Goal: Check status: Check status

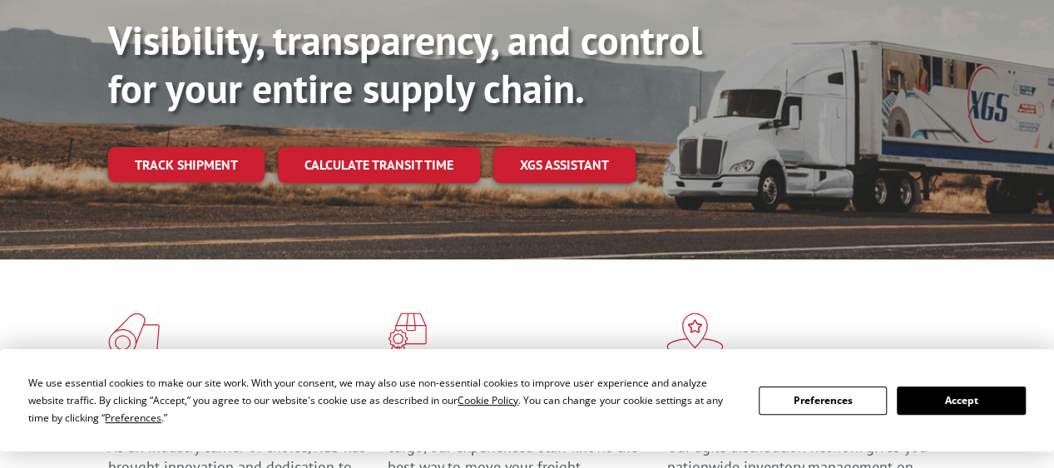
scroll to position [333, 0]
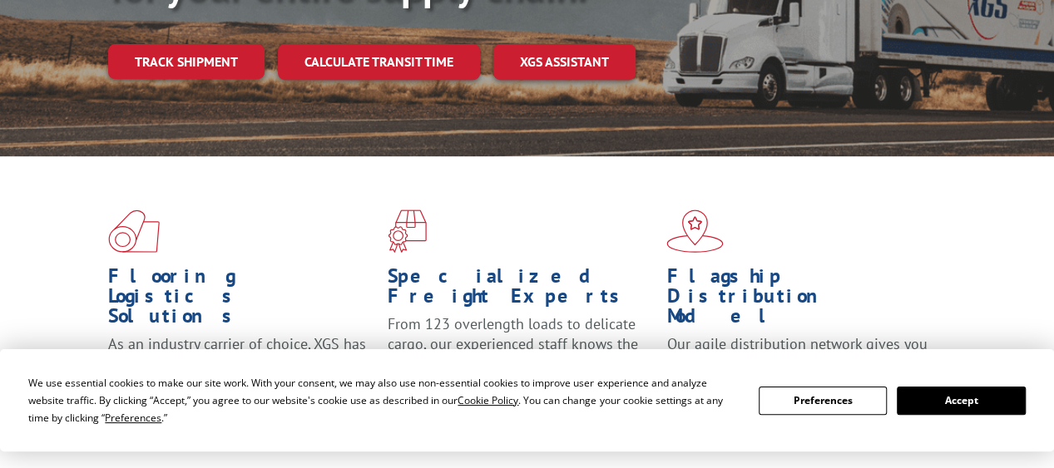
click at [960, 398] on button "Accept" at bounding box center [960, 401] width 128 height 28
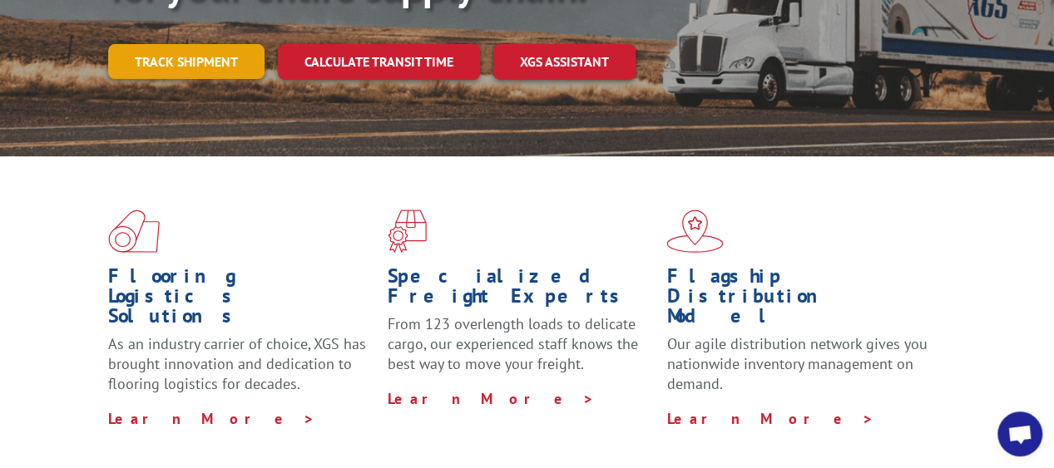
click at [226, 44] on link "Track shipment" at bounding box center [186, 61] width 156 height 35
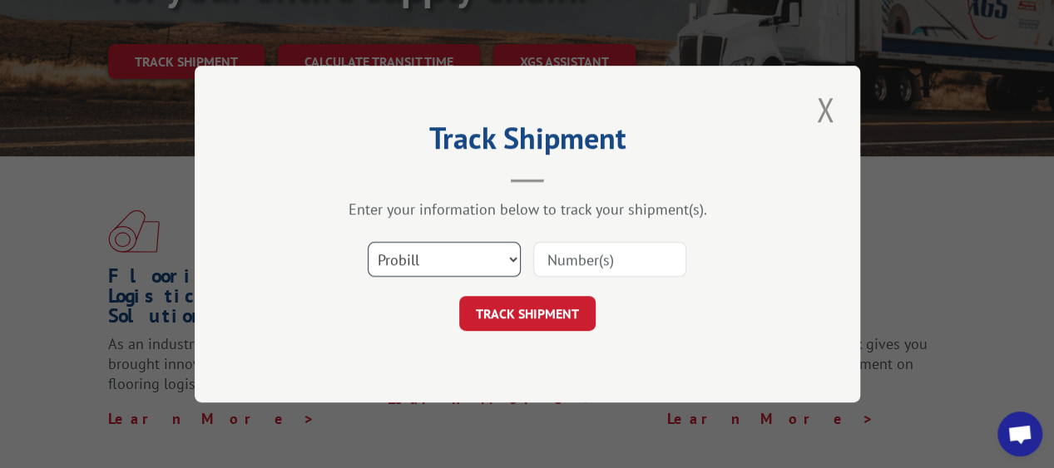
click at [504, 253] on select "Select category... Probill BOL PO" at bounding box center [444, 259] width 153 height 35
click at [617, 264] on input at bounding box center [609, 259] width 153 height 35
click at [572, 260] on input at bounding box center [609, 259] width 153 height 35
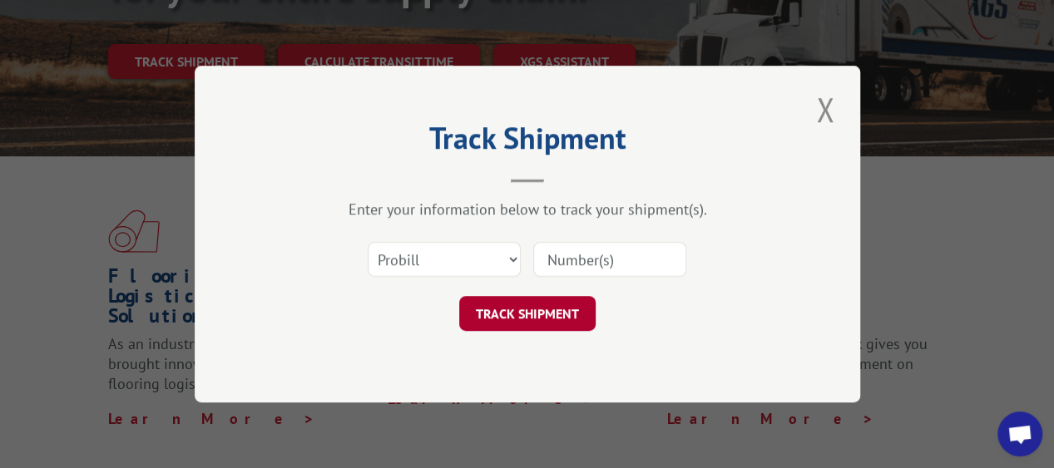
paste input "TBA323459714400"
type input "TBA323459714400"
click at [547, 315] on button "TRACK SHIPMENT" at bounding box center [527, 313] width 136 height 35
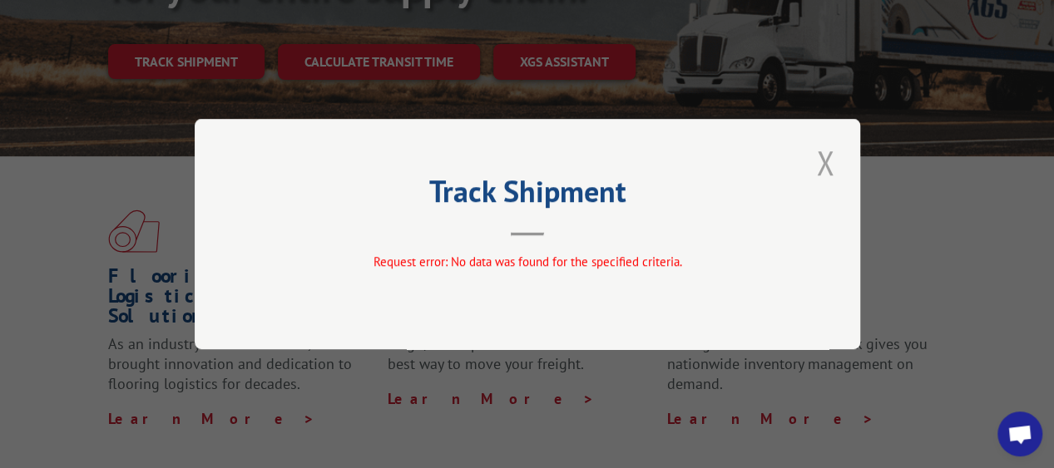
click at [830, 152] on button "Close modal" at bounding box center [825, 163] width 28 height 46
